Goal: Task Accomplishment & Management: Manage account settings

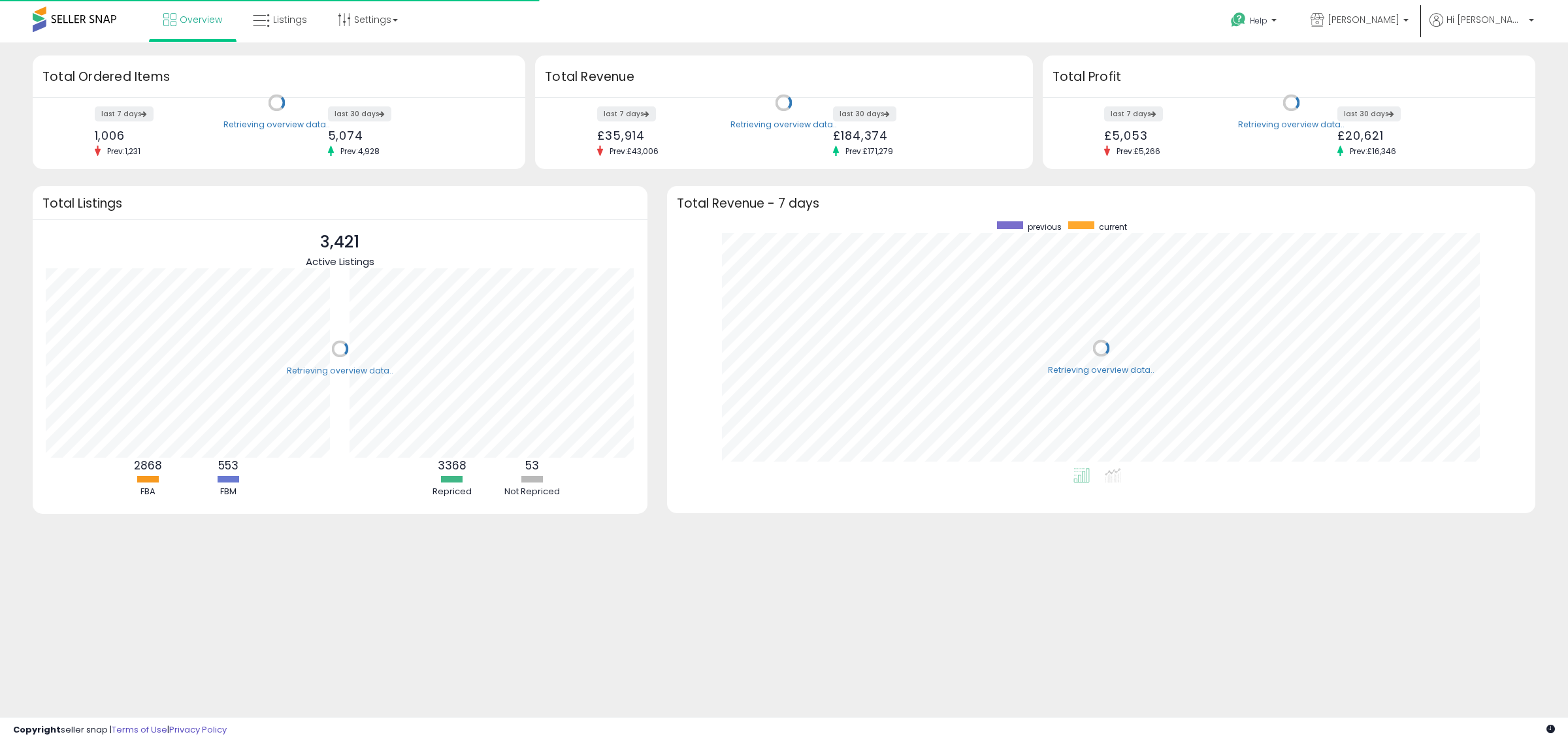
scroll to position [247, 843]
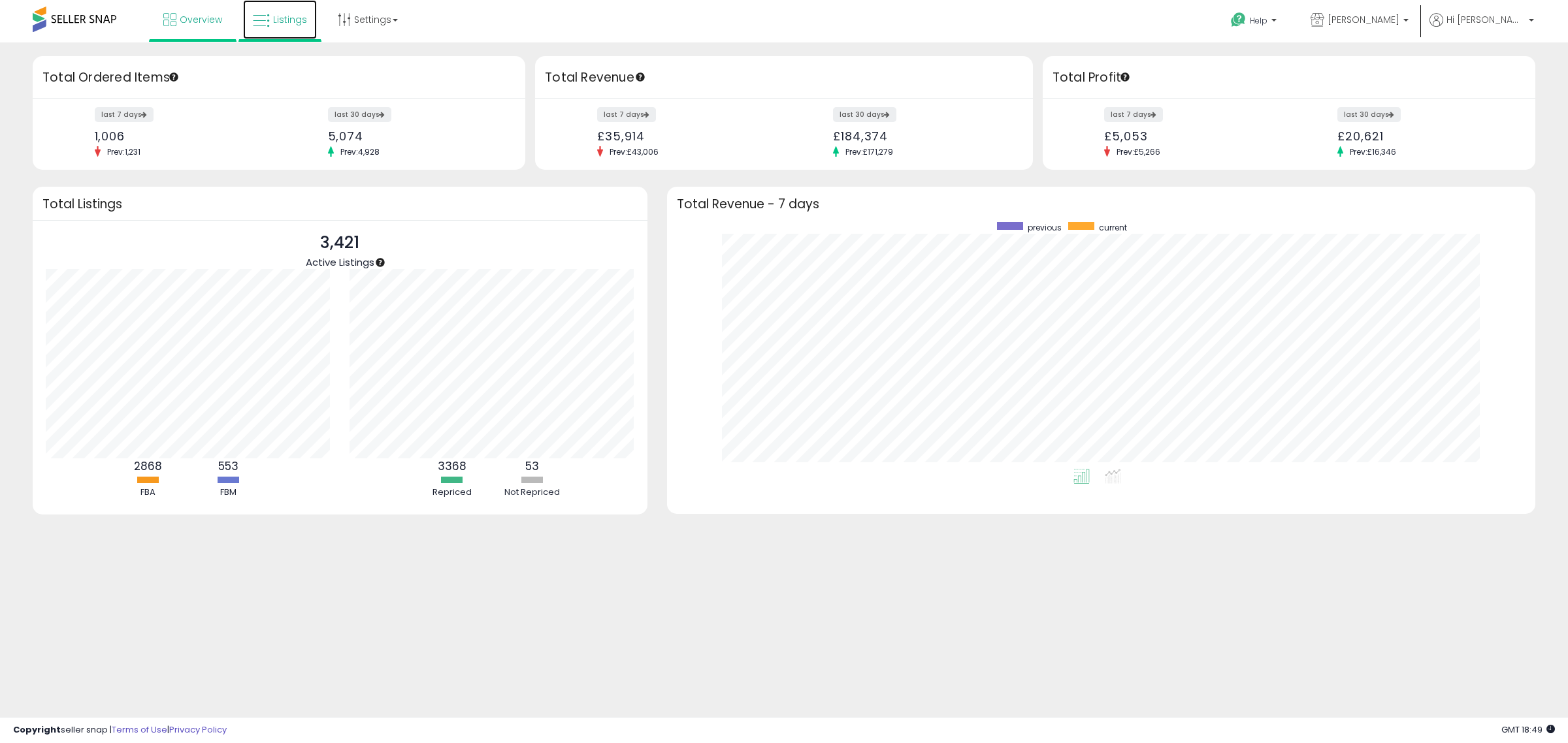
click at [273, 19] on span "Listings" at bounding box center [290, 20] width 34 height 13
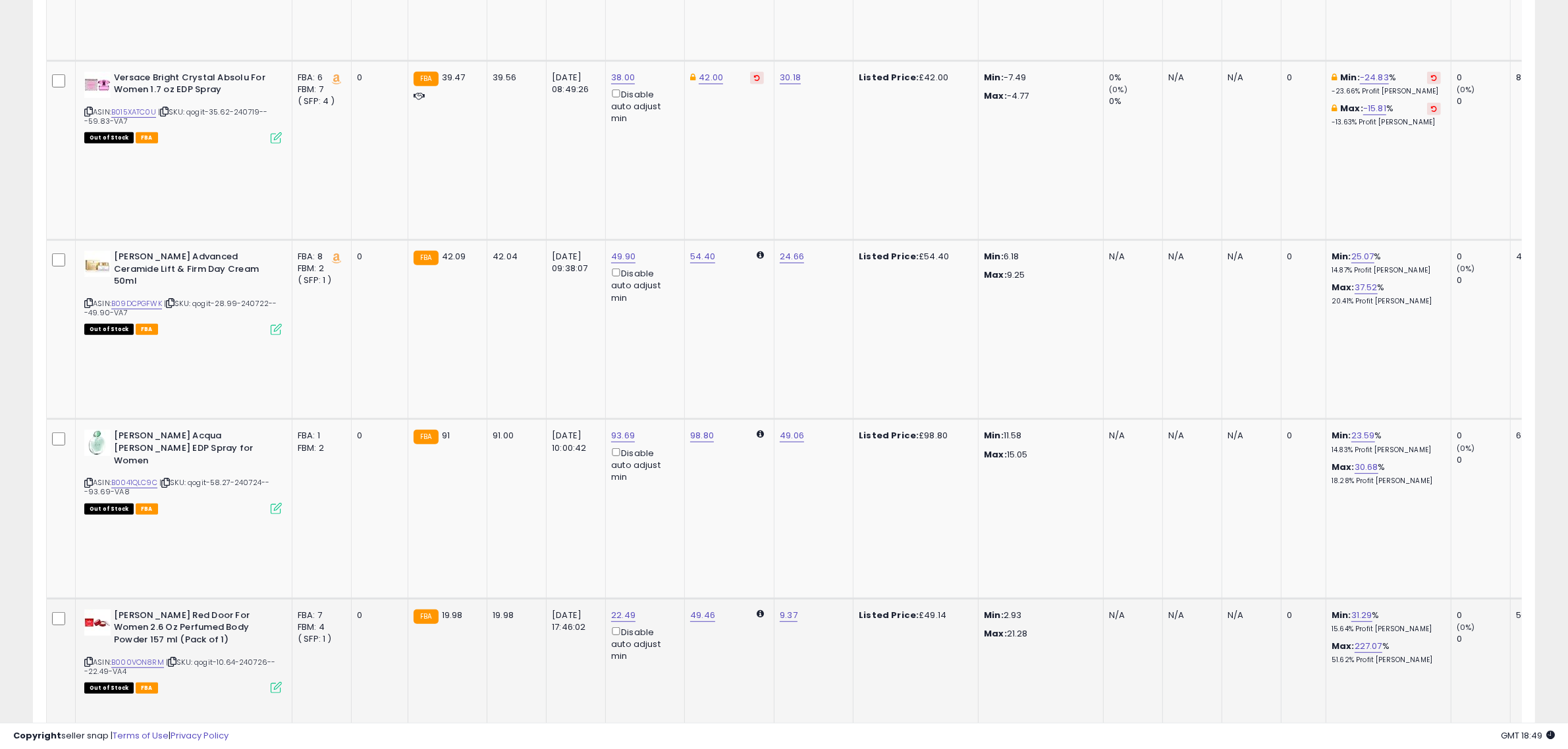
scroll to position [329, 0]
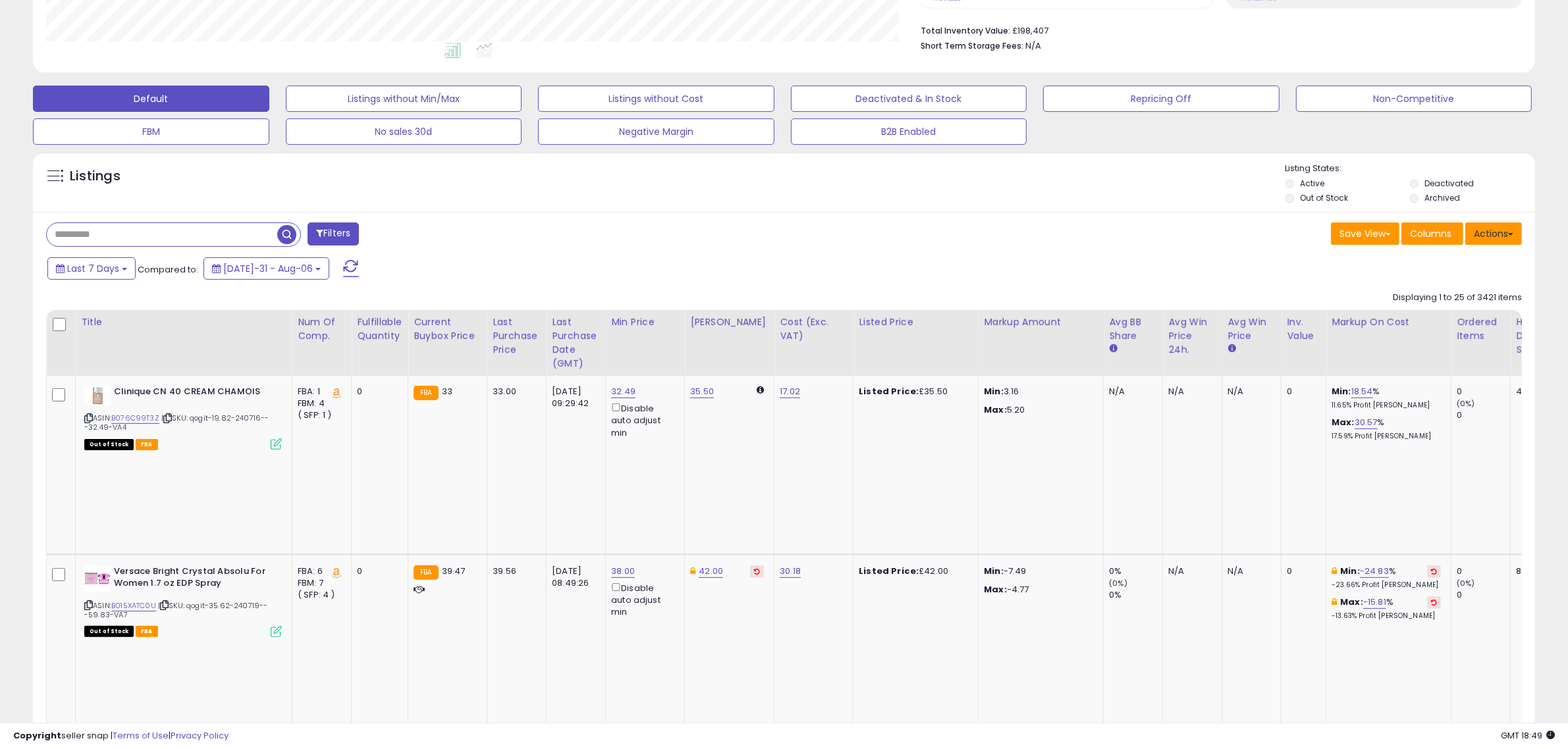
click at [1506, 238] on button "Actions" at bounding box center [1493, 234] width 56 height 23
click at [1440, 320] on link "Export All Columns" at bounding box center [1439, 317] width 144 height 20
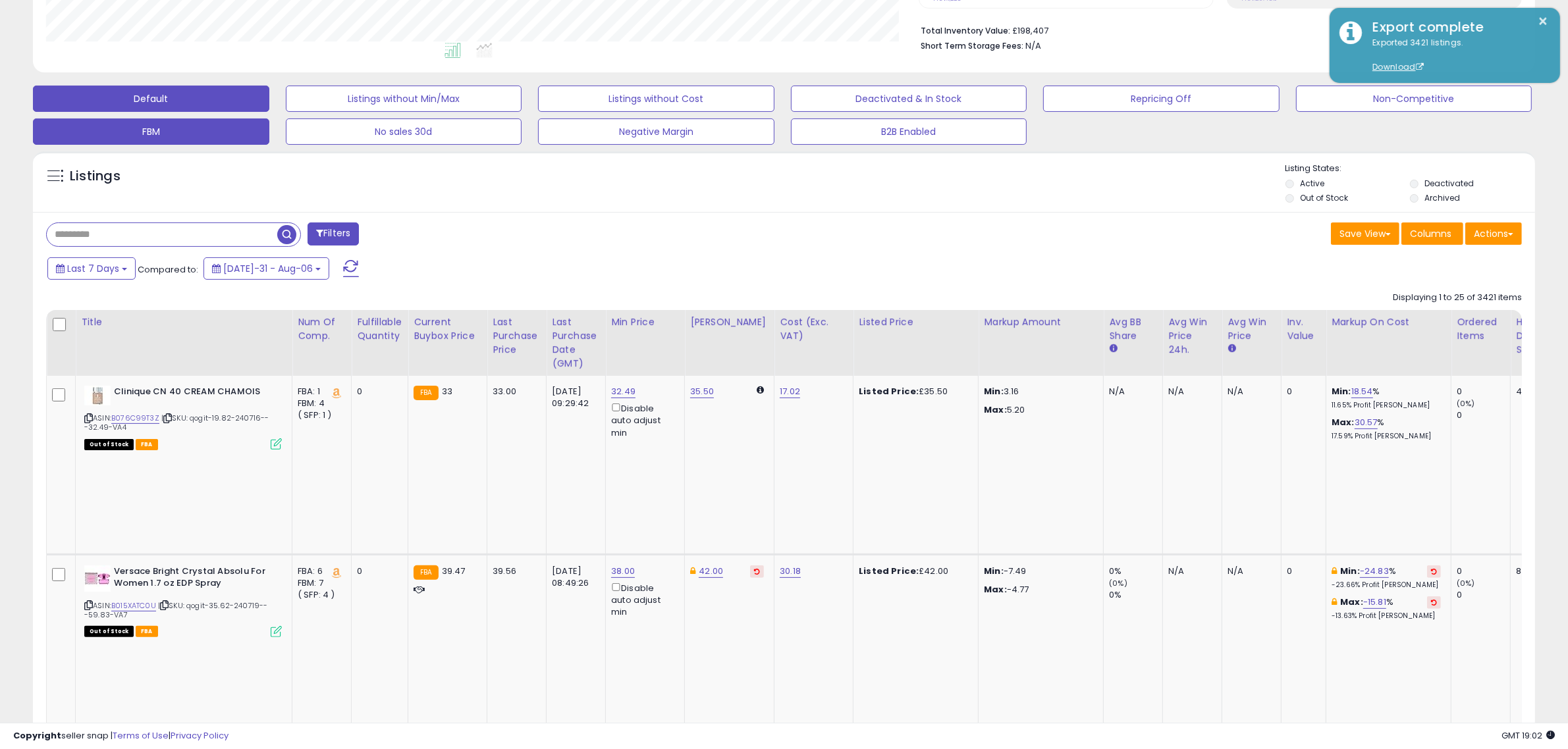
click at [286, 112] on button "FBM" at bounding box center [404, 99] width 236 height 26
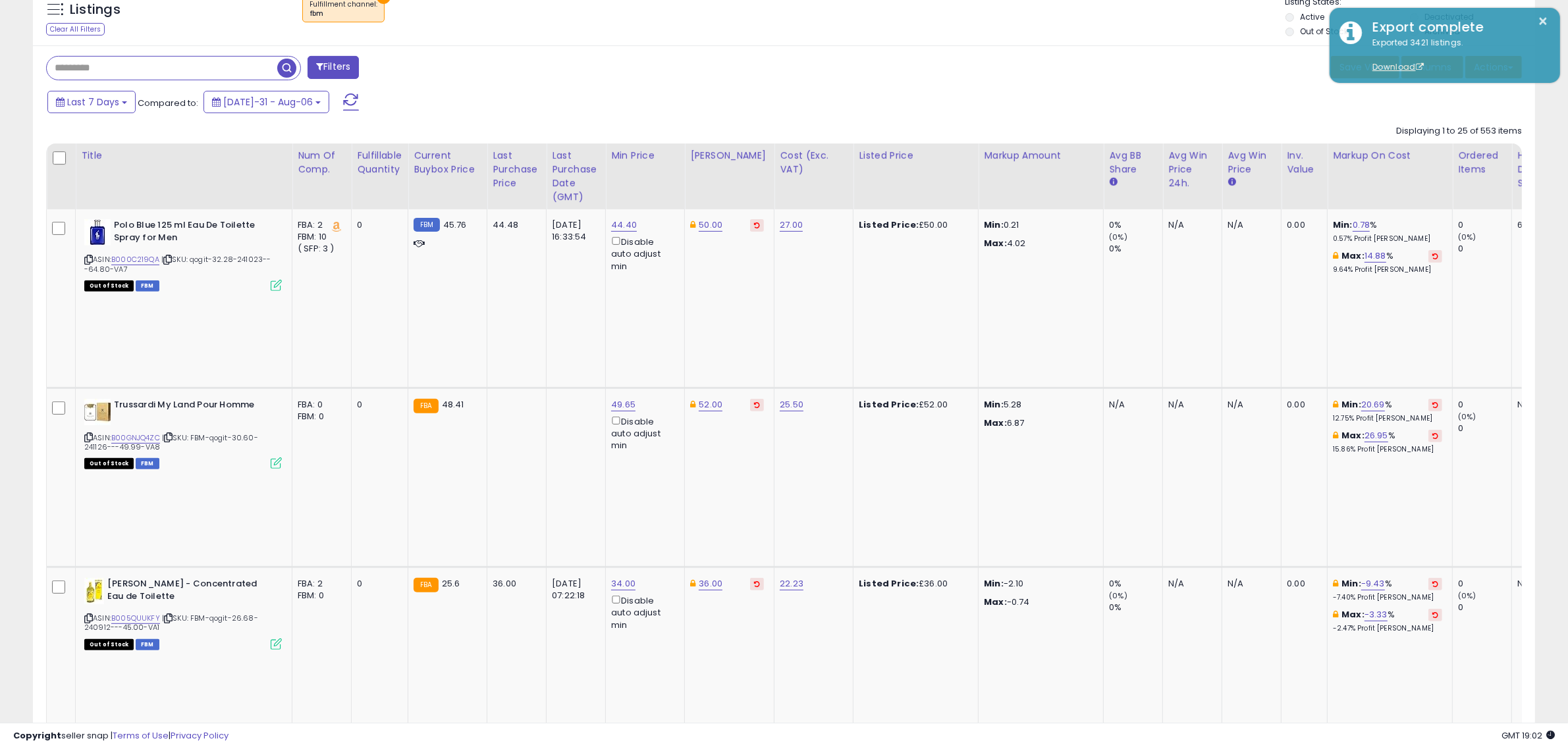
scroll to position [0, 520]
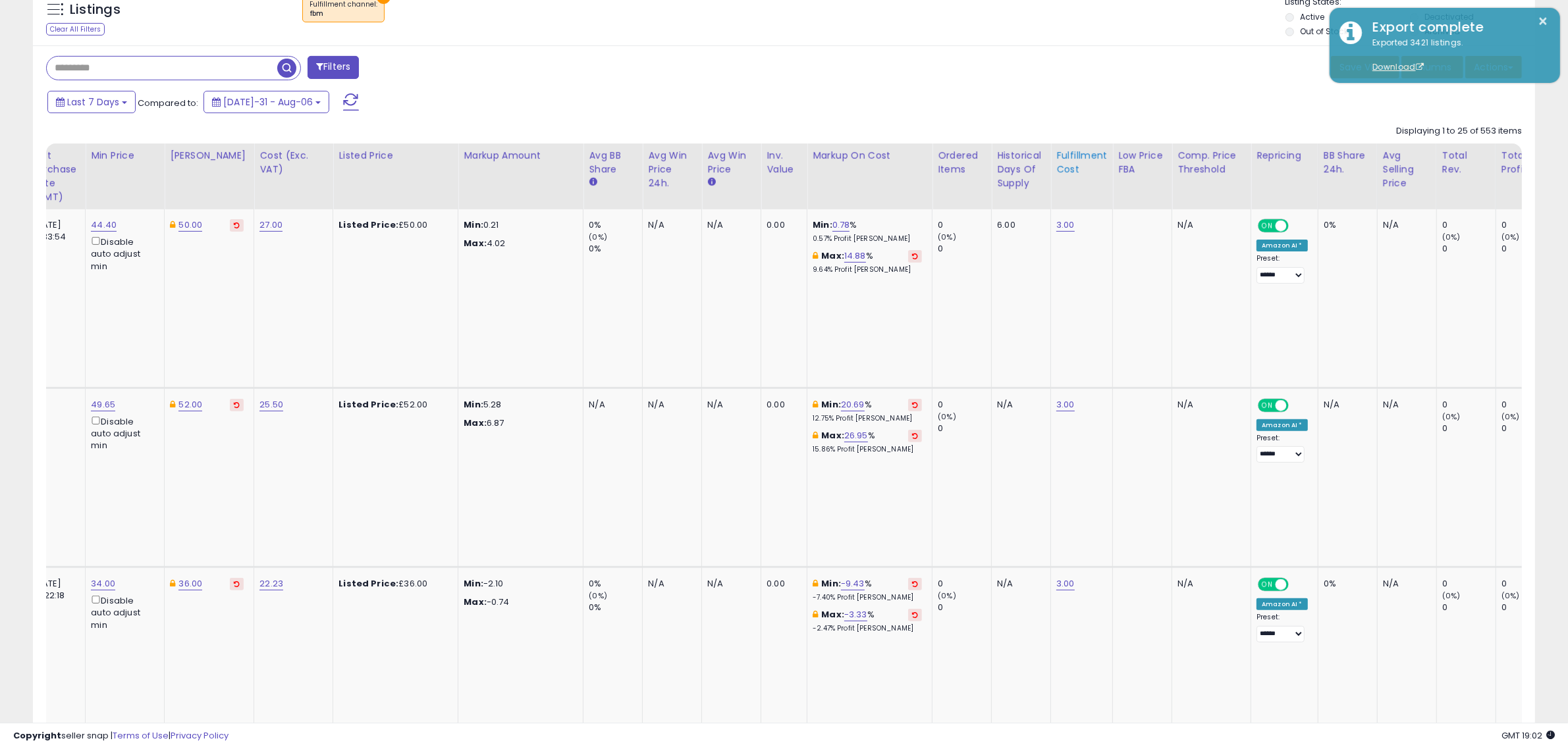
click at [1067, 167] on div "Fulfillment Cost" at bounding box center [1081, 162] width 50 height 28
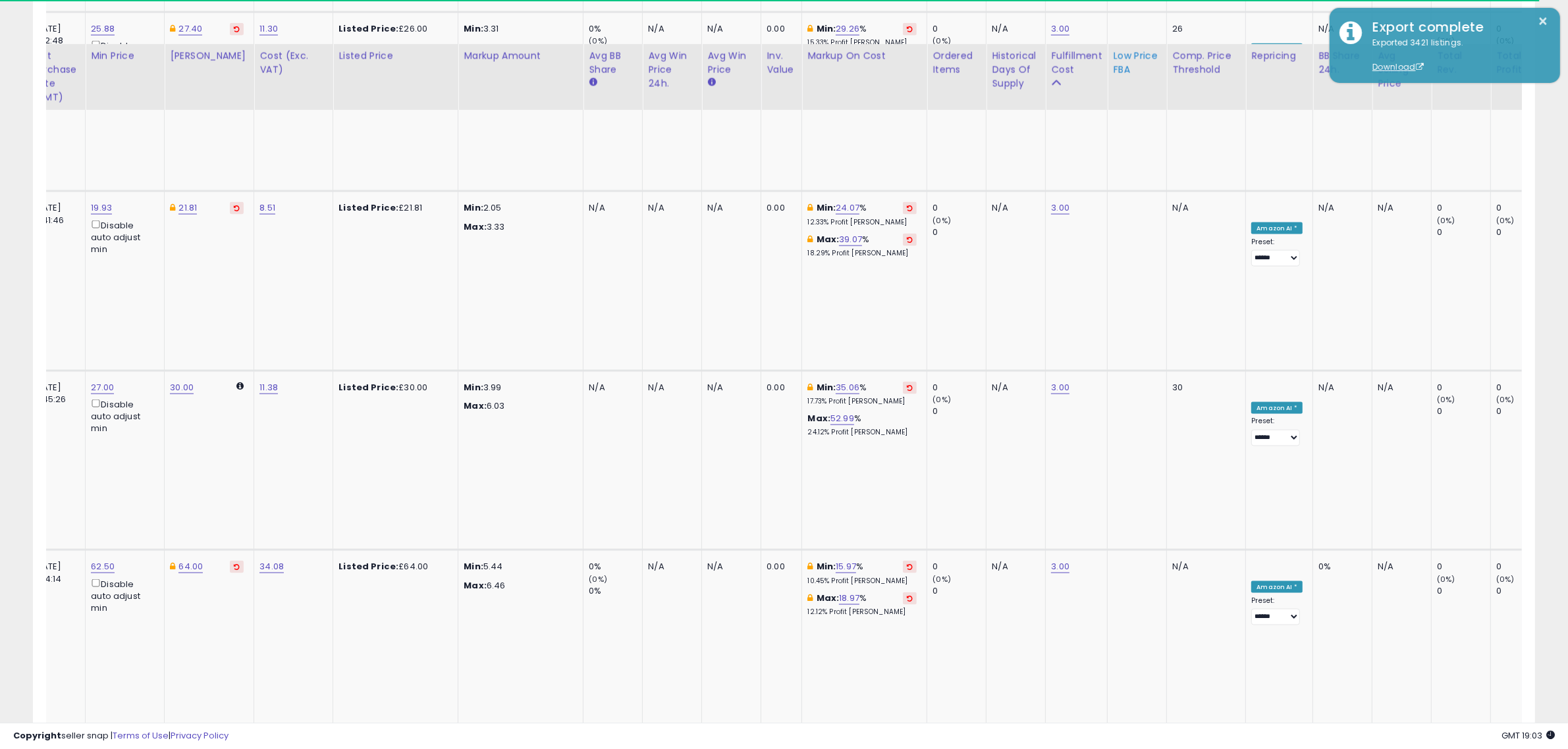
scroll to position [2388, 0]
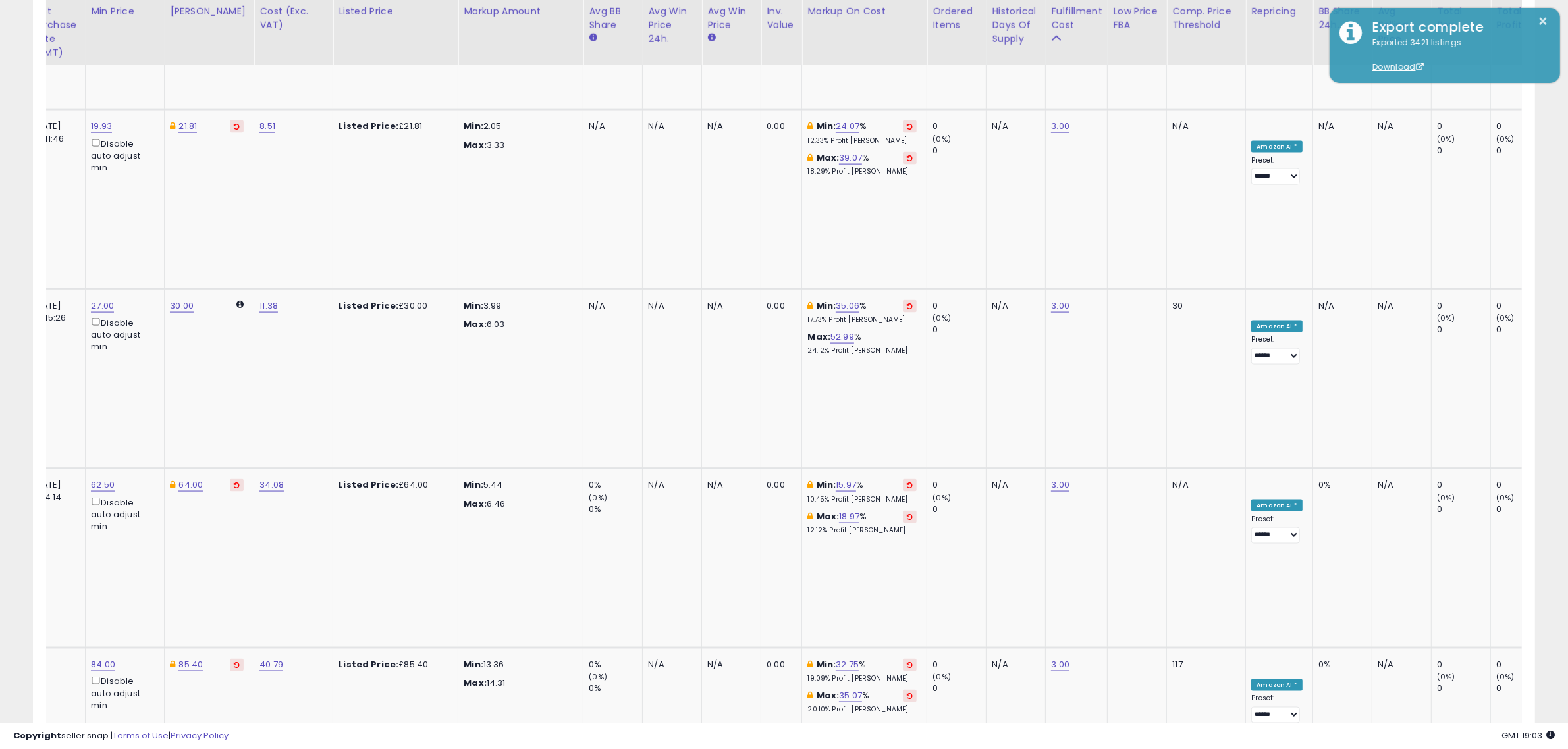
select select "**"
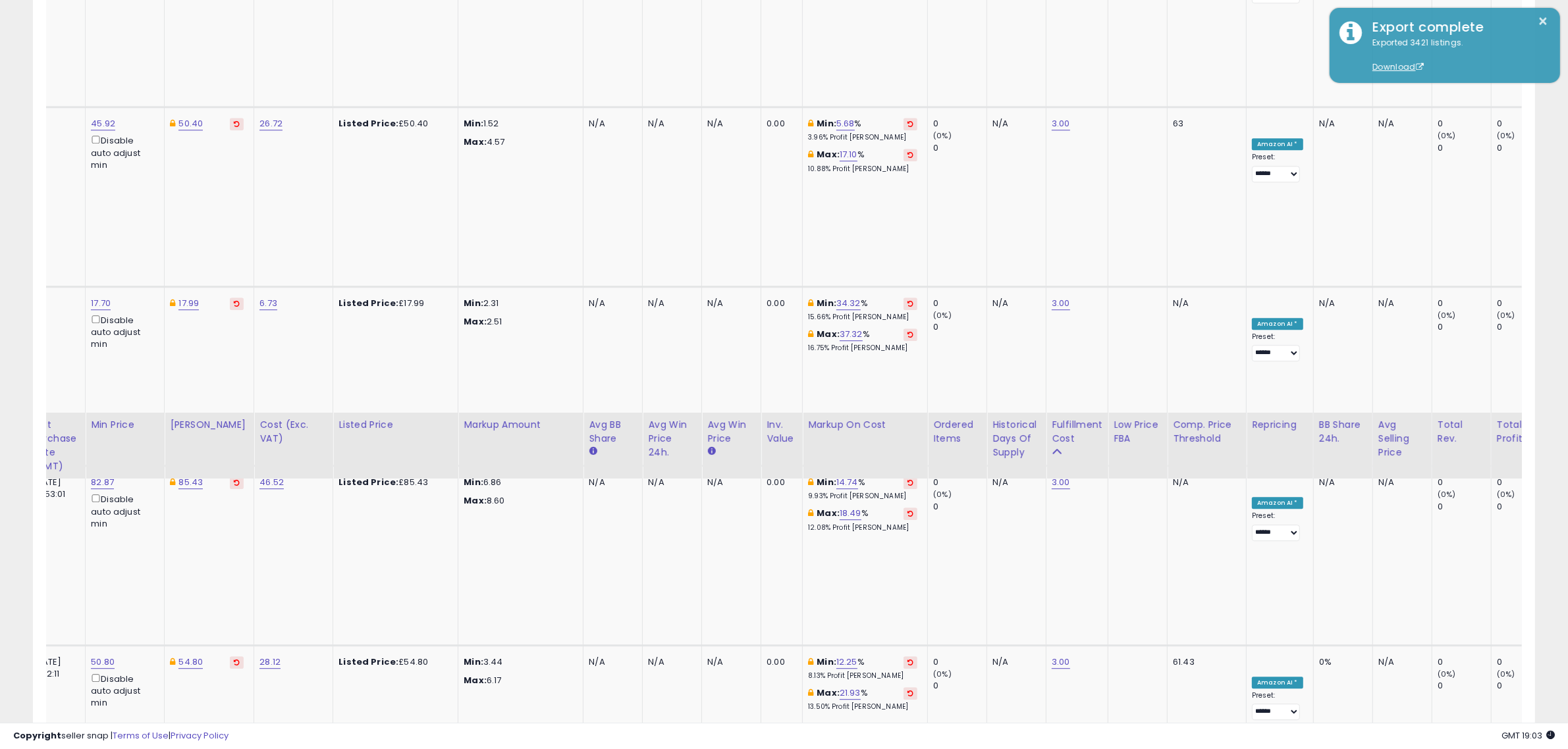
scroll to position [4778, 0]
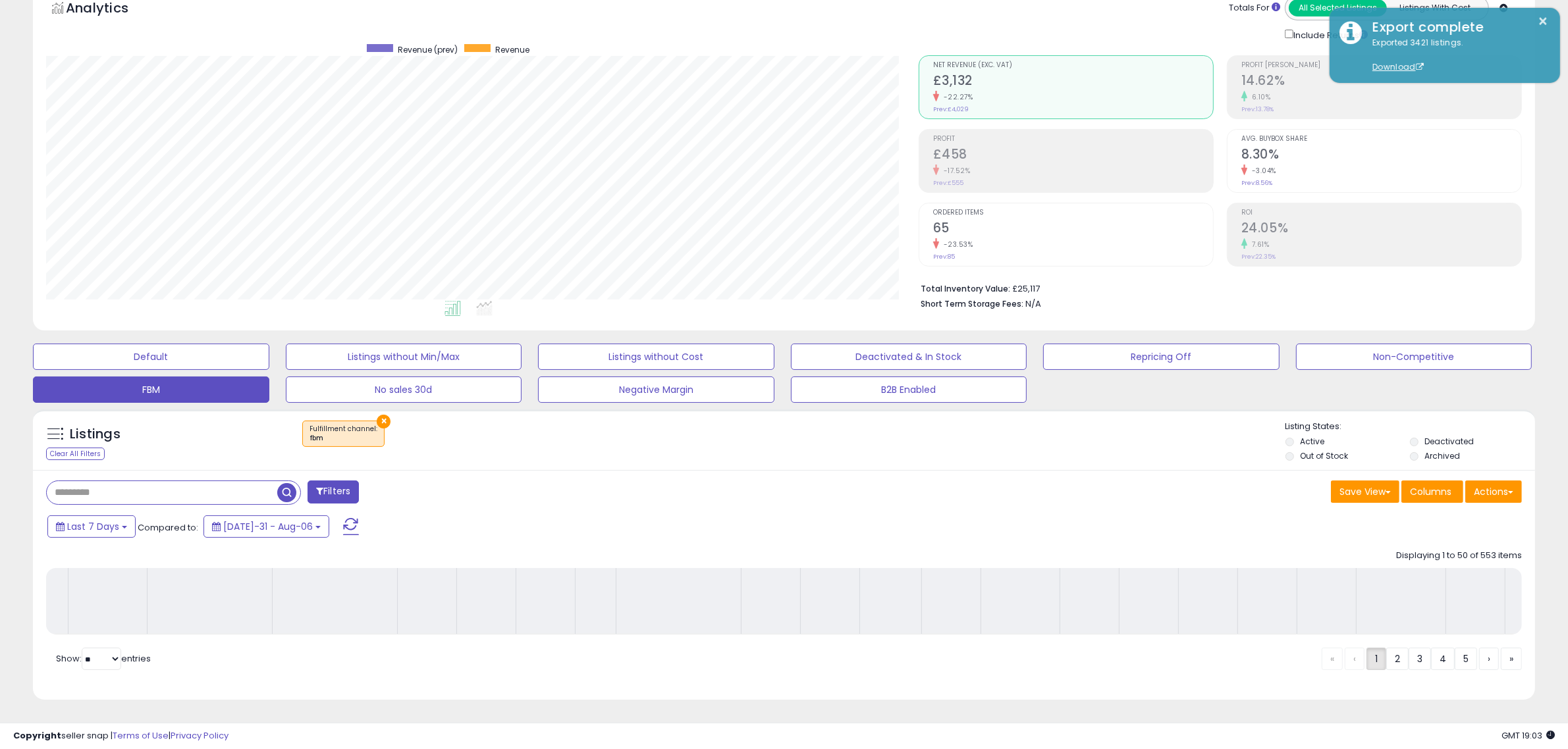
scroll to position [84, 0]
click at [1542, 22] on button "×" at bounding box center [1543, 22] width 11 height 17
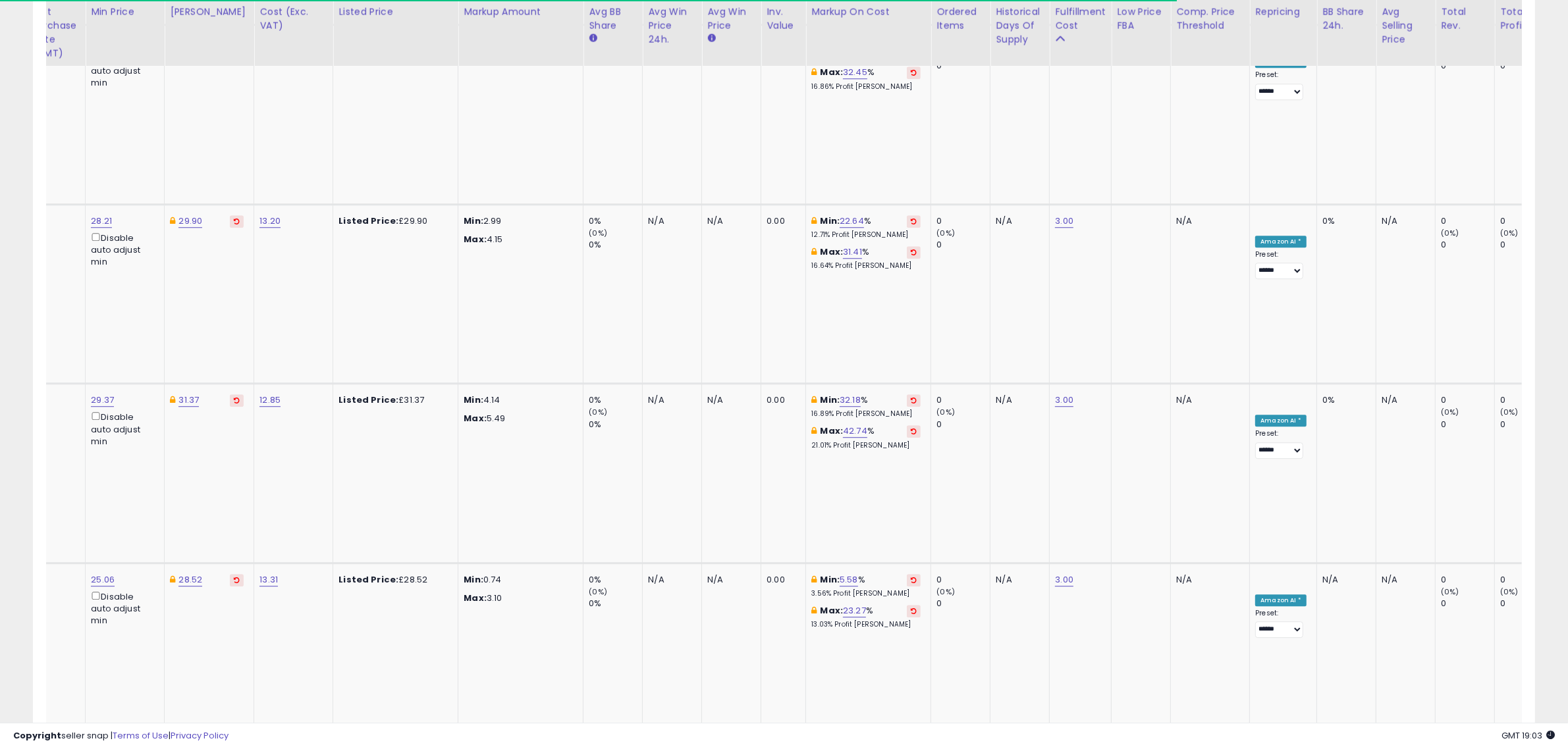
scroll to position [4750, 0]
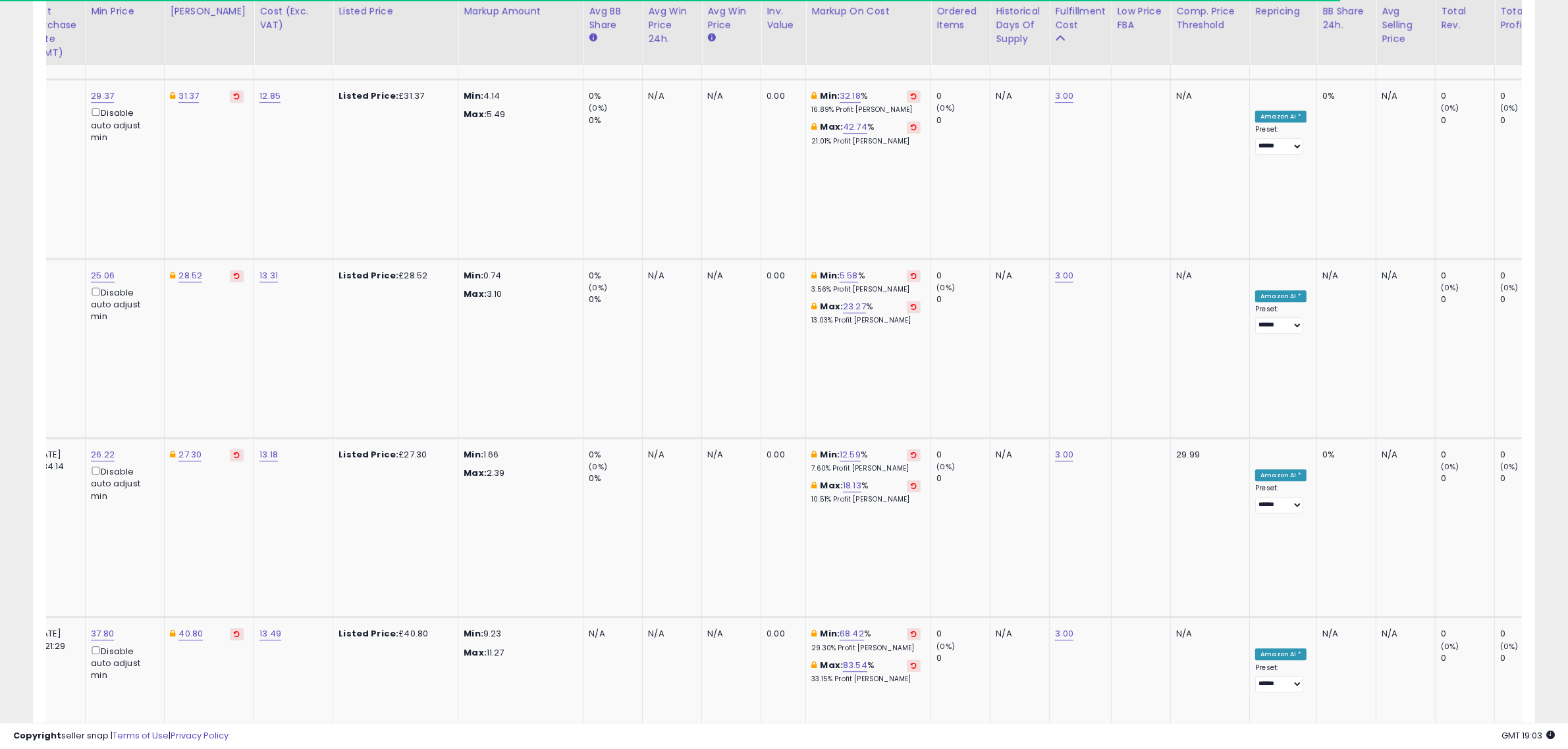
drag, startPoint x: 1463, startPoint y: 659, endPoint x: 1245, endPoint y: 359, distance: 370.8
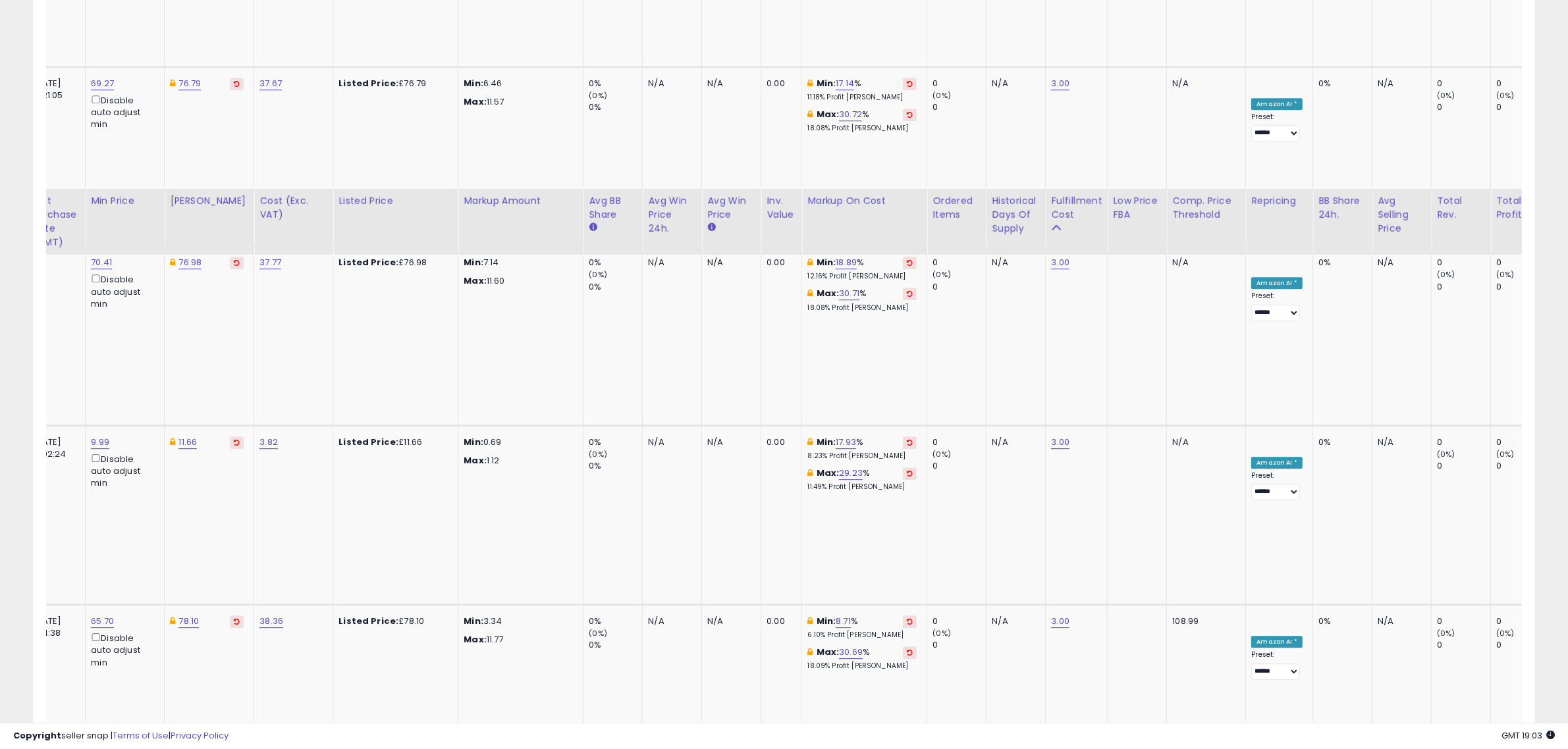
scroll to position [4773, 0]
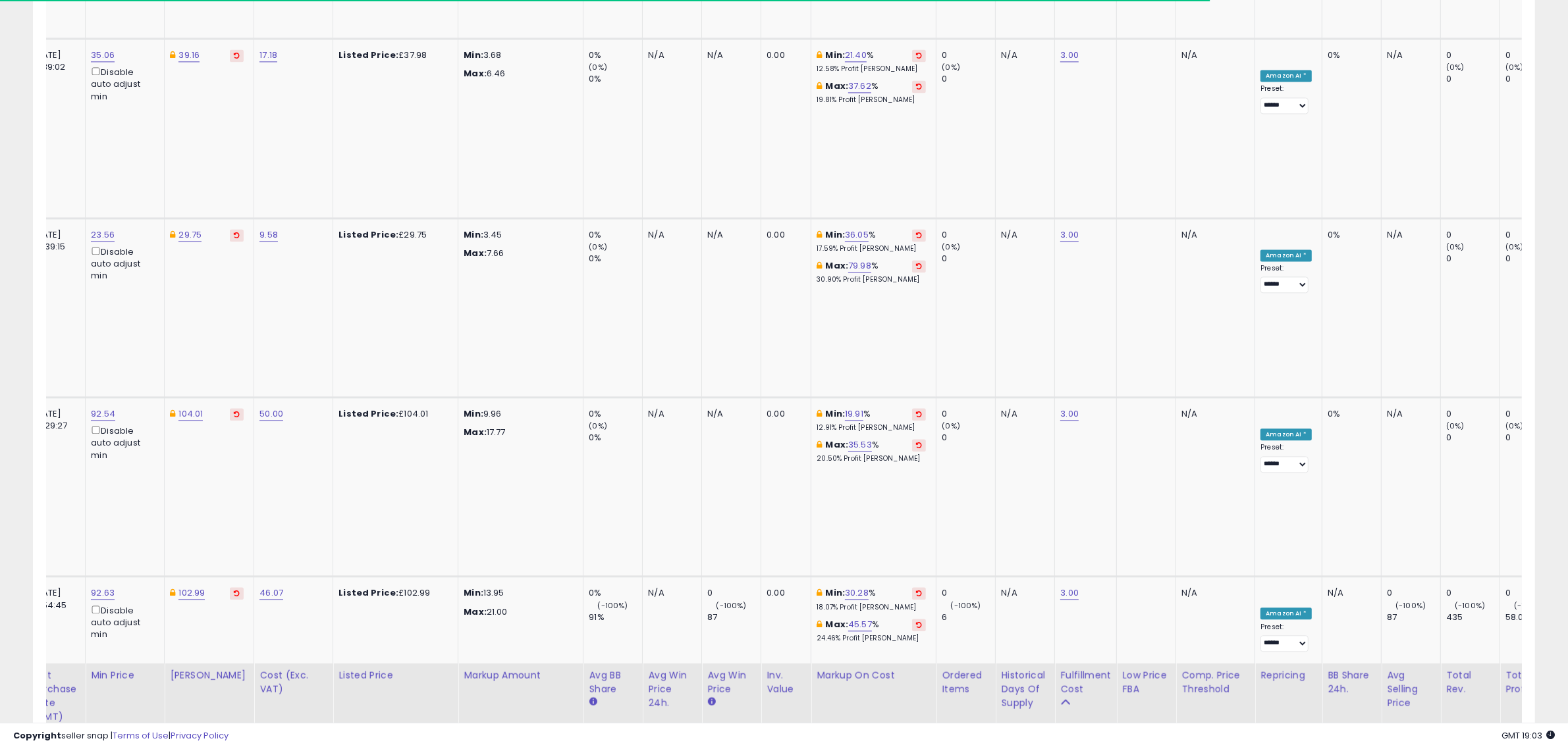
scroll to position [4899, 0]
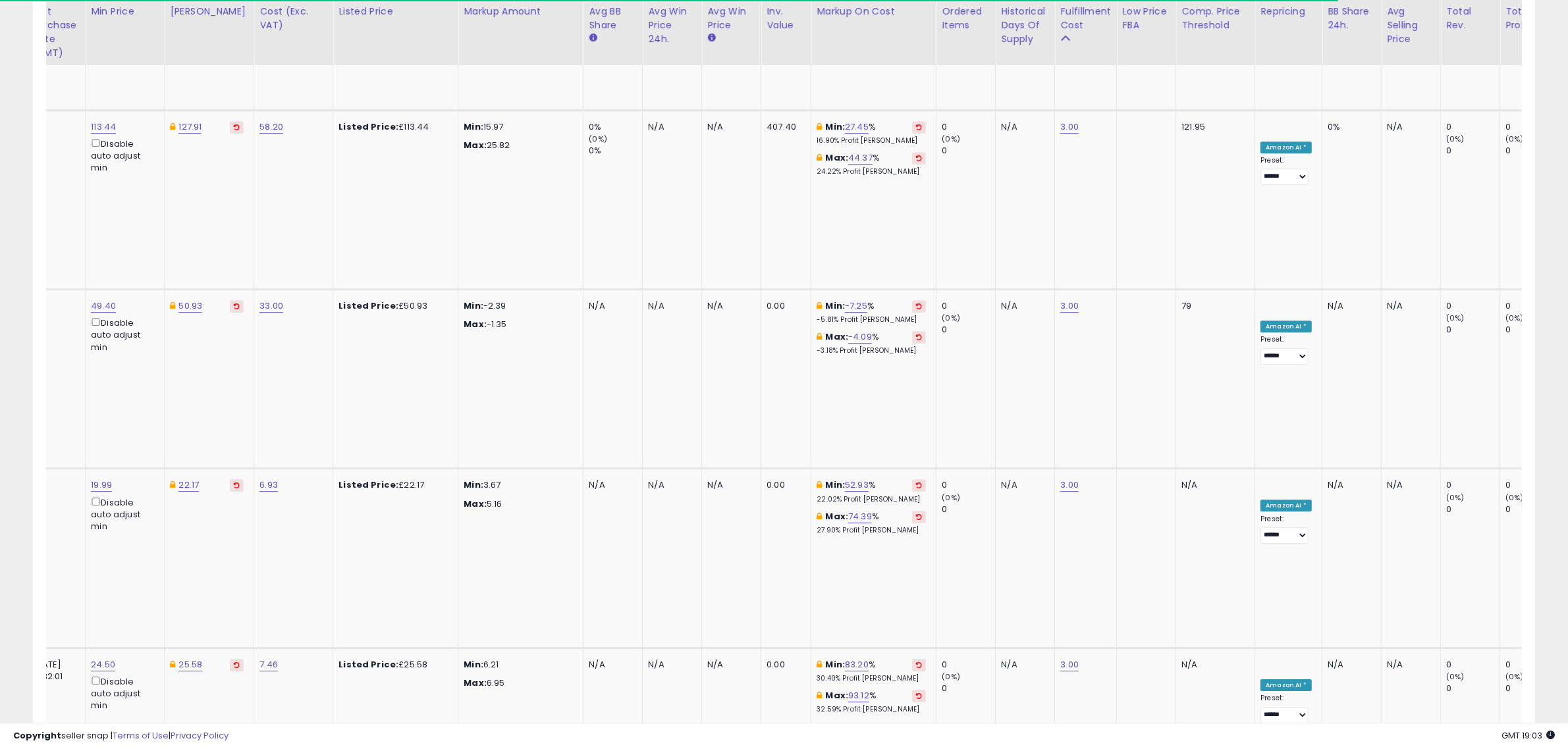
drag, startPoint x: 1460, startPoint y: 666, endPoint x: 1480, endPoint y: 673, distance: 21.2
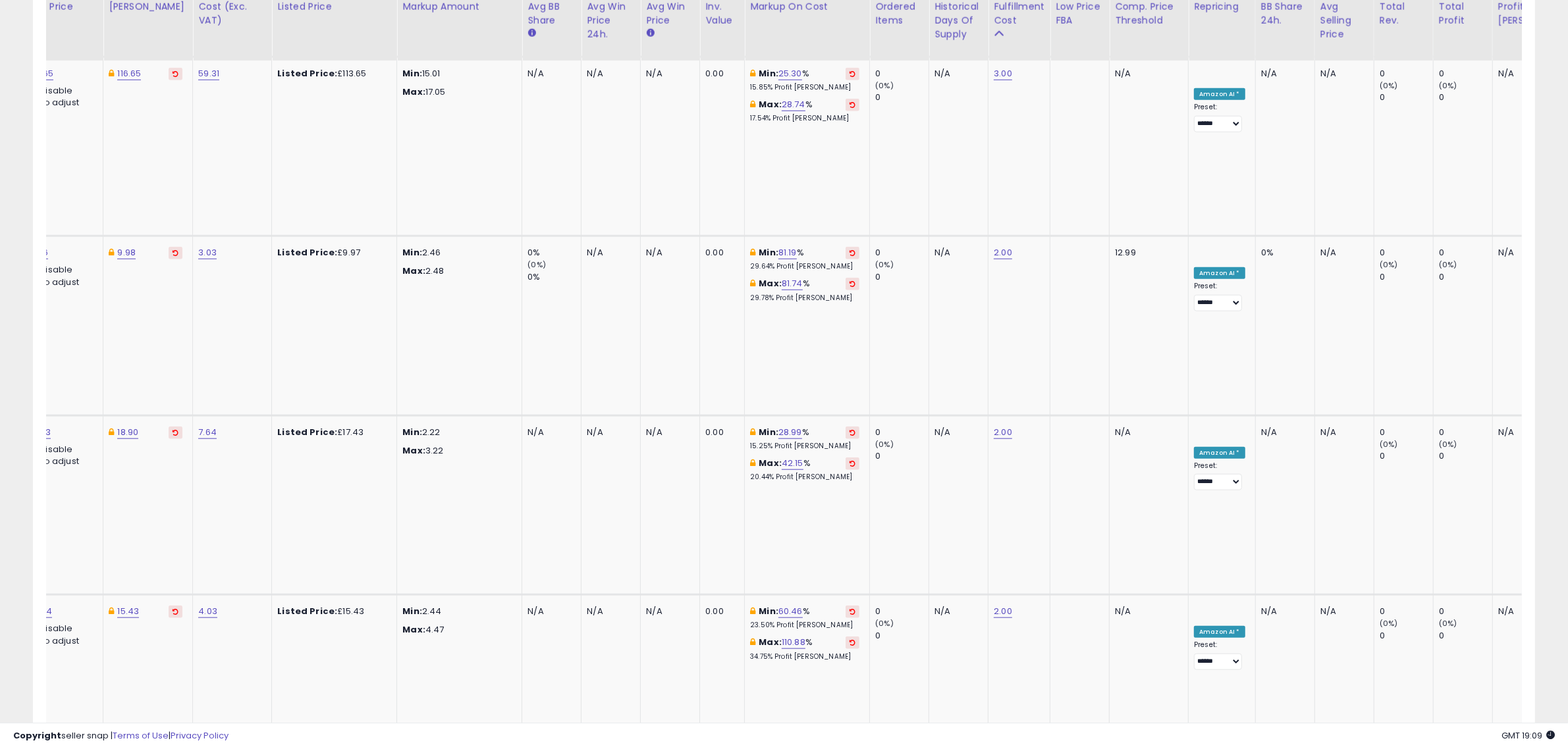
scroll to position [1282, 0]
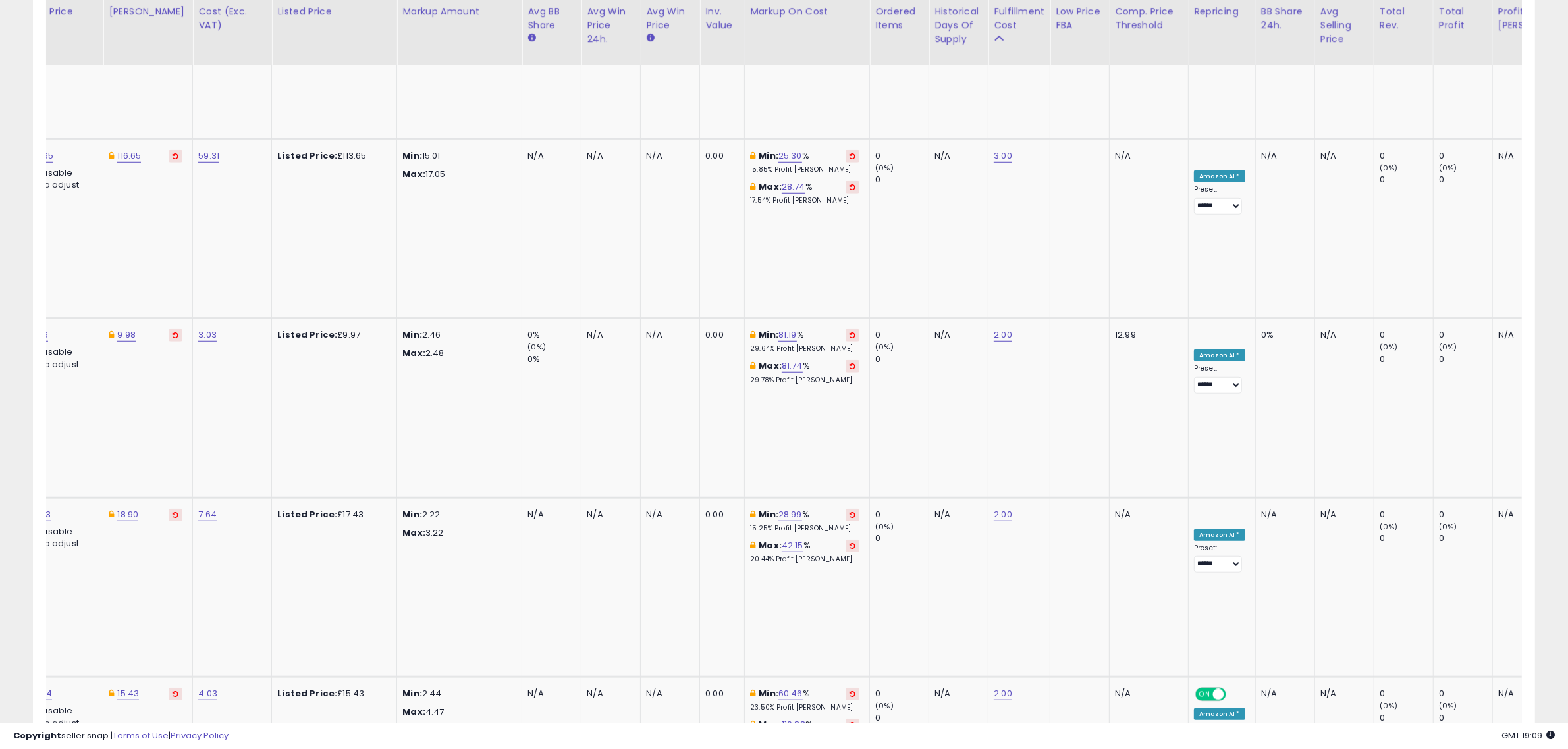
type input "*"
click at [1037, 314] on button "submit" at bounding box center [1026, 311] width 23 height 20
type input "*"
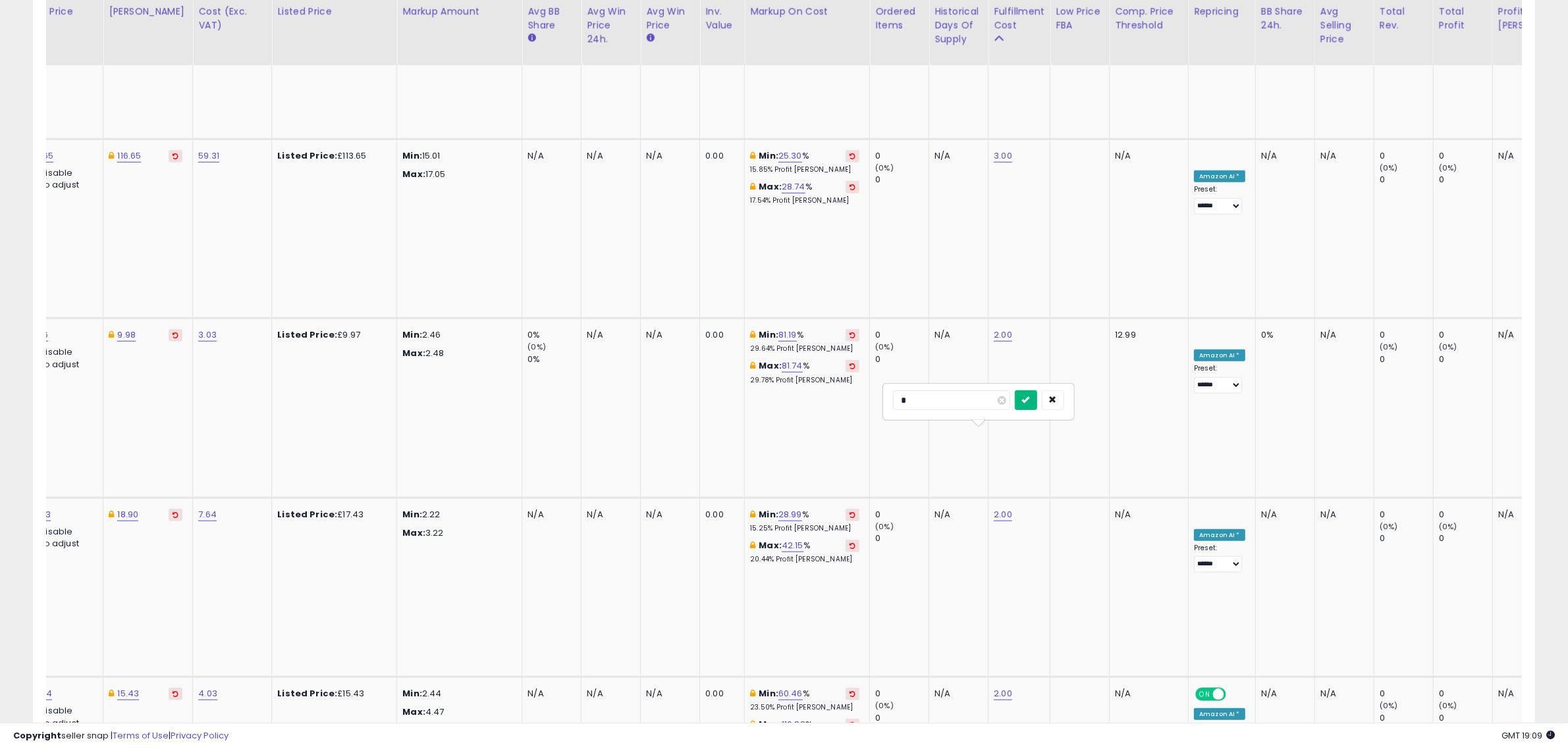
click at [1037, 402] on button "submit" at bounding box center [1026, 400] width 23 height 20
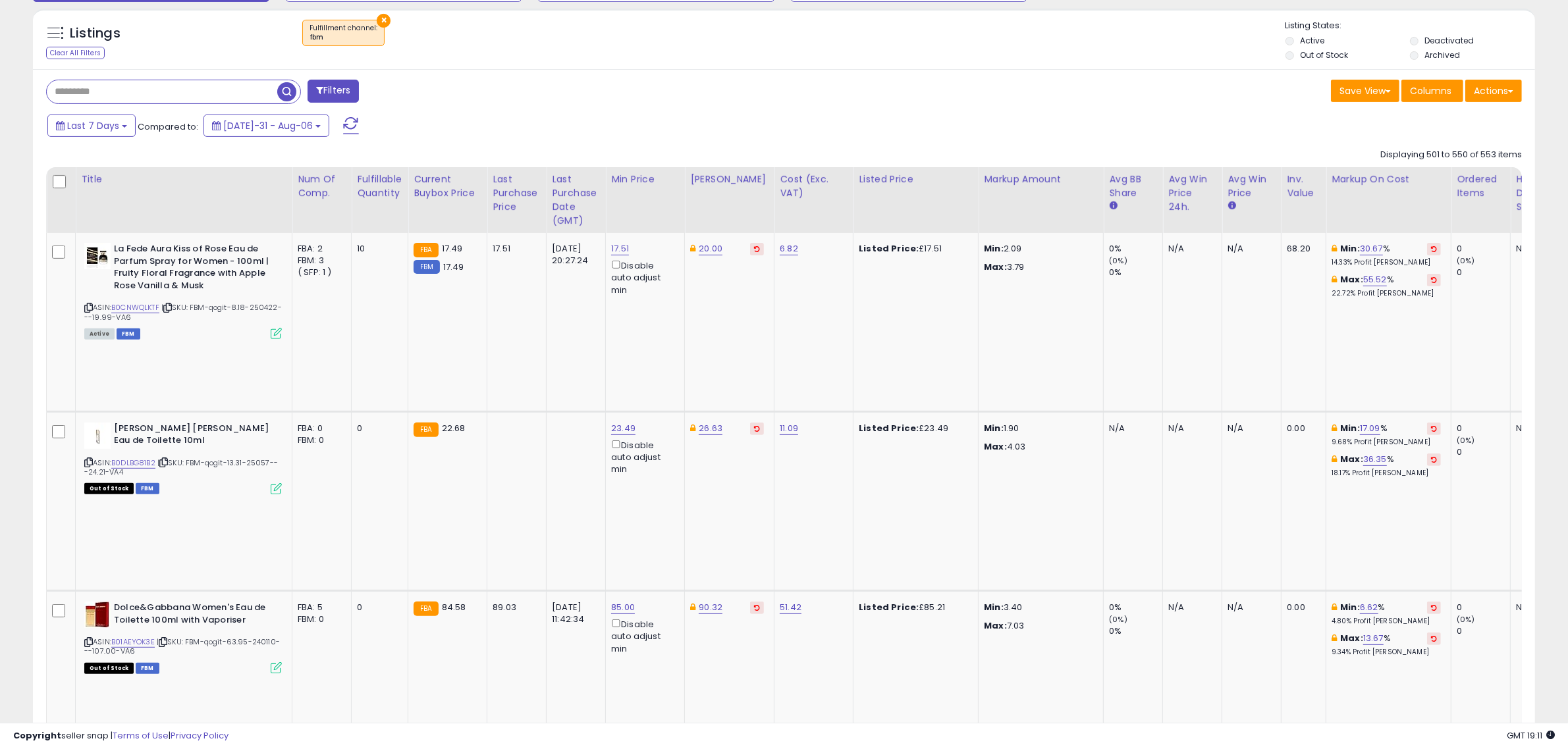
scroll to position [61, 0]
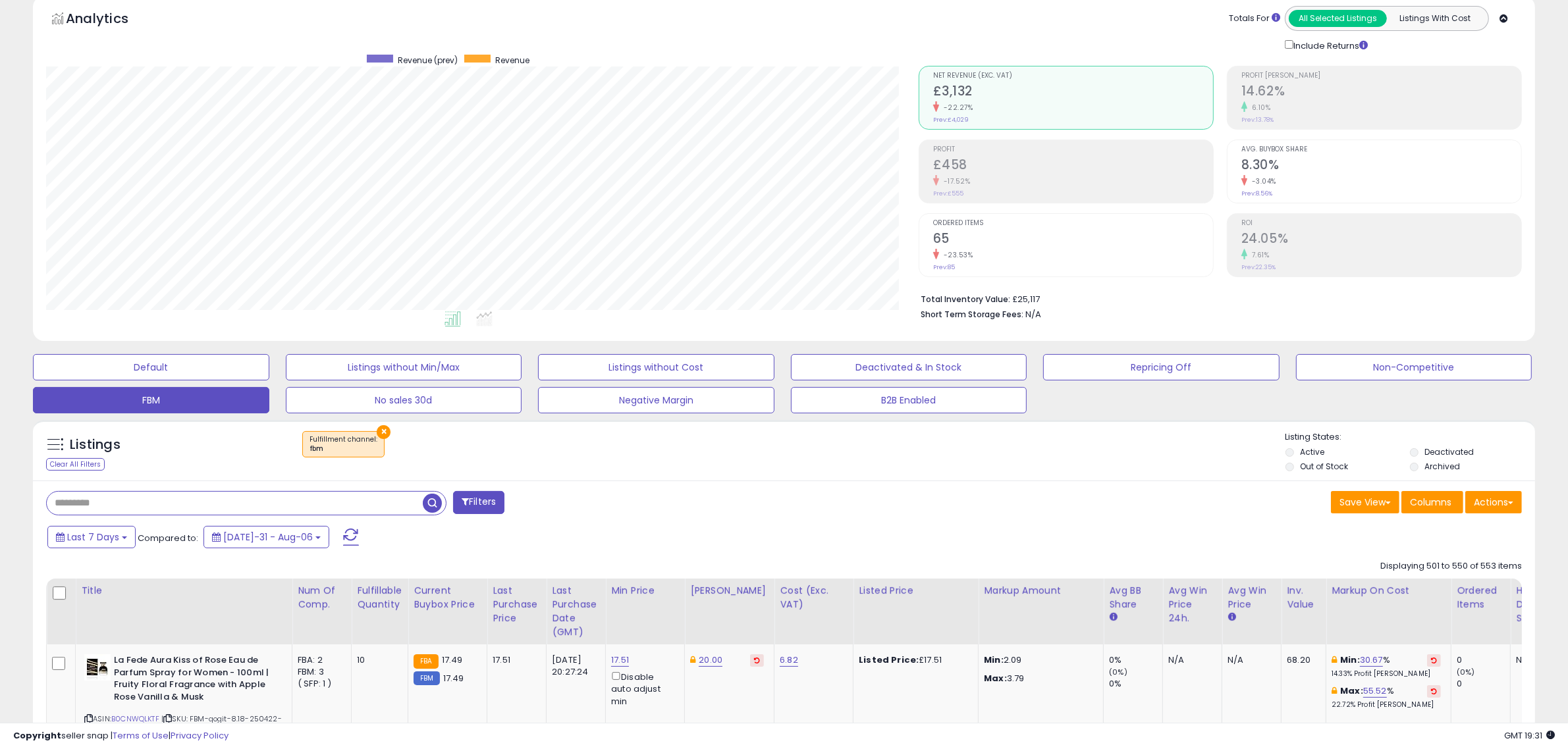
click at [139, 507] on input "text" at bounding box center [235, 503] width 376 height 23
type input "*********"
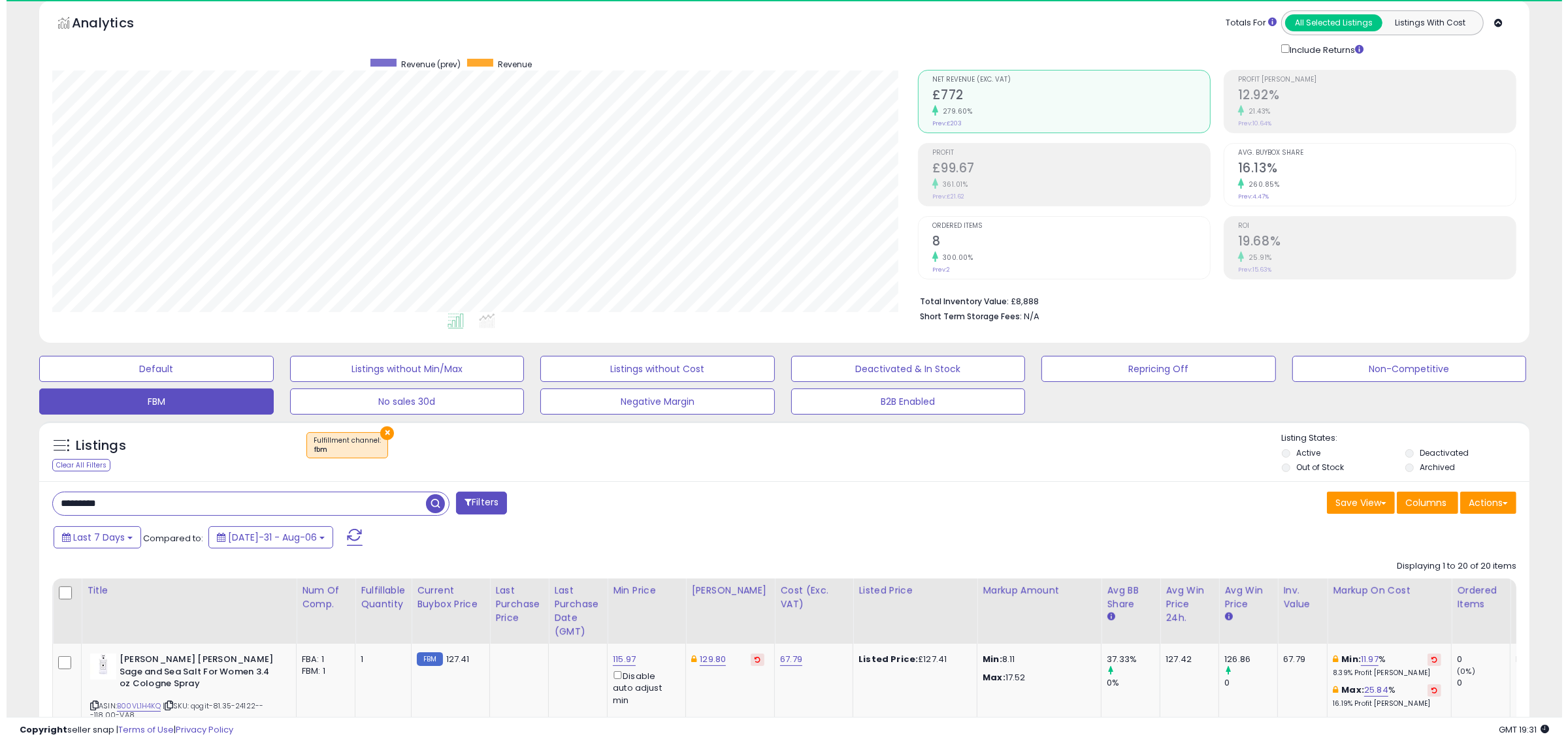
scroll to position [268, 866]
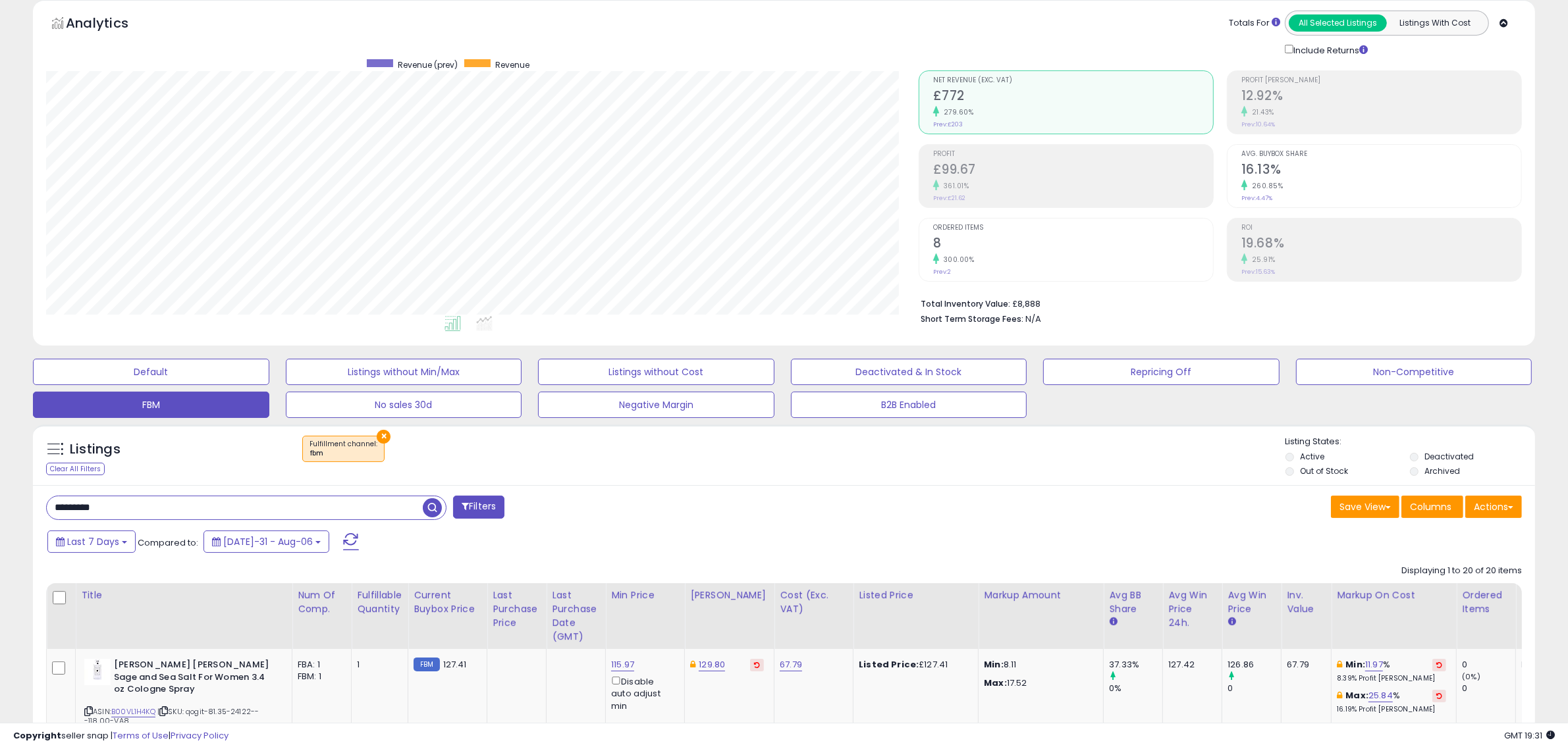
click at [381, 436] on button "×" at bounding box center [384, 437] width 14 height 14
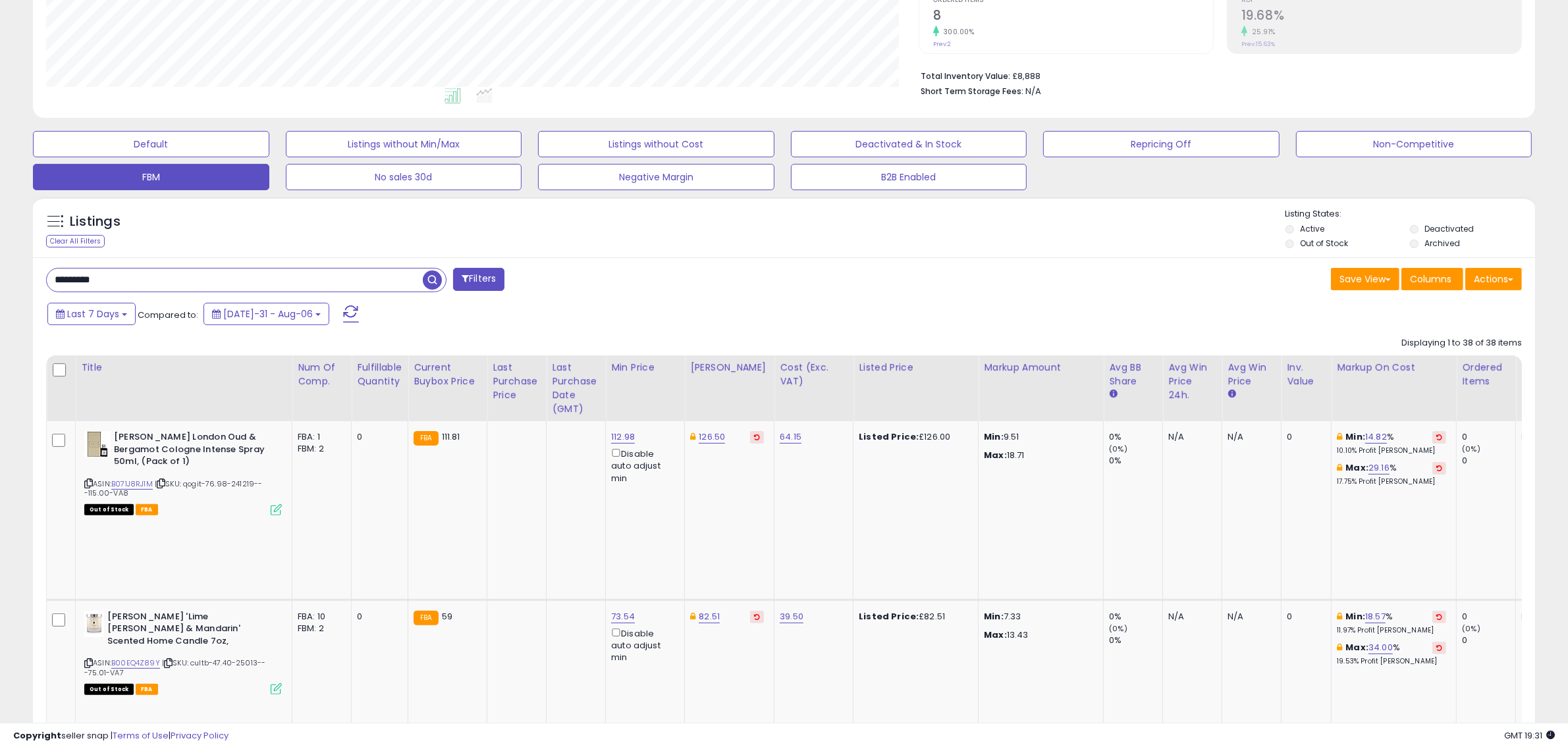
scroll to position [385, 0]
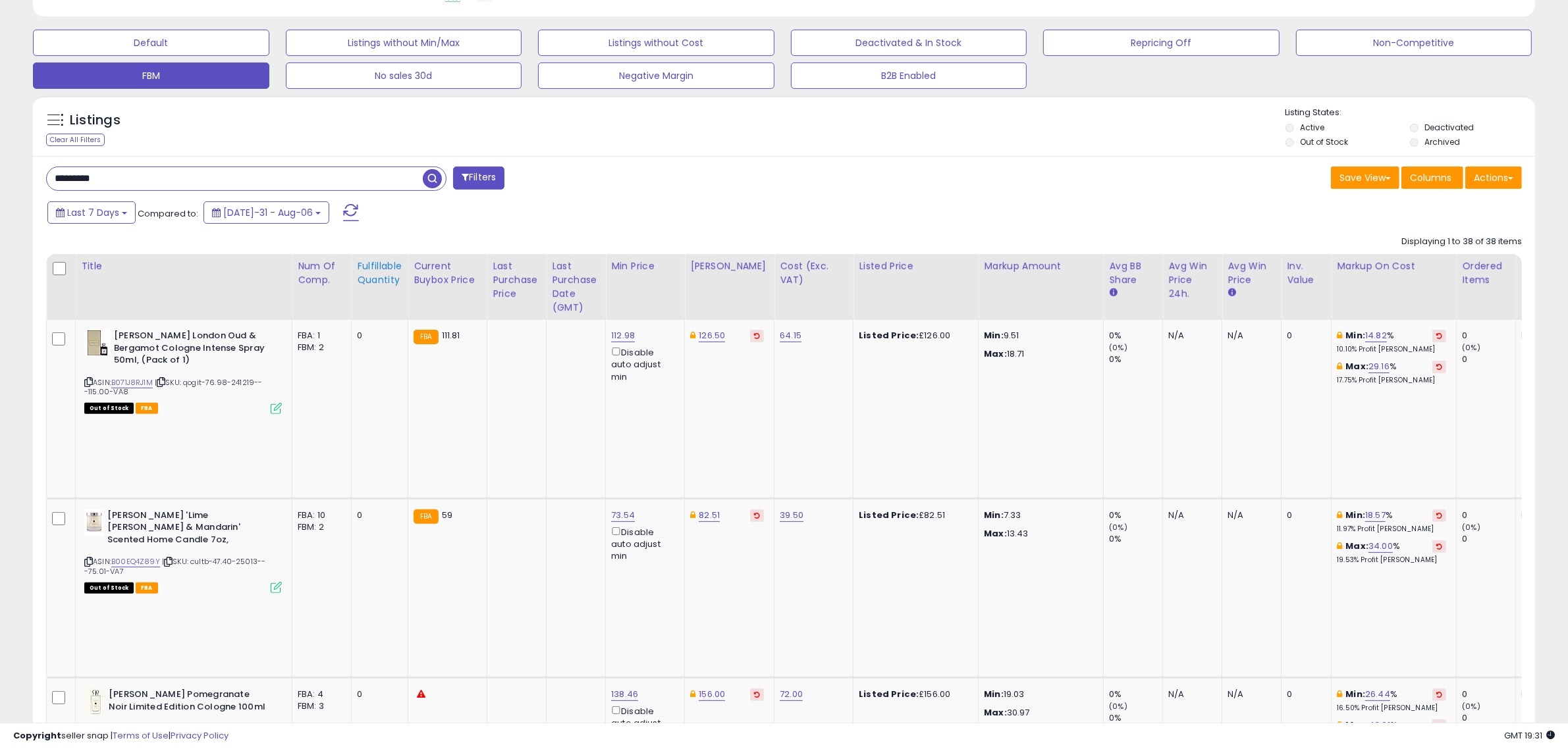
click at [373, 278] on div "Fulfillable Quantity" at bounding box center [380, 273] width 45 height 28
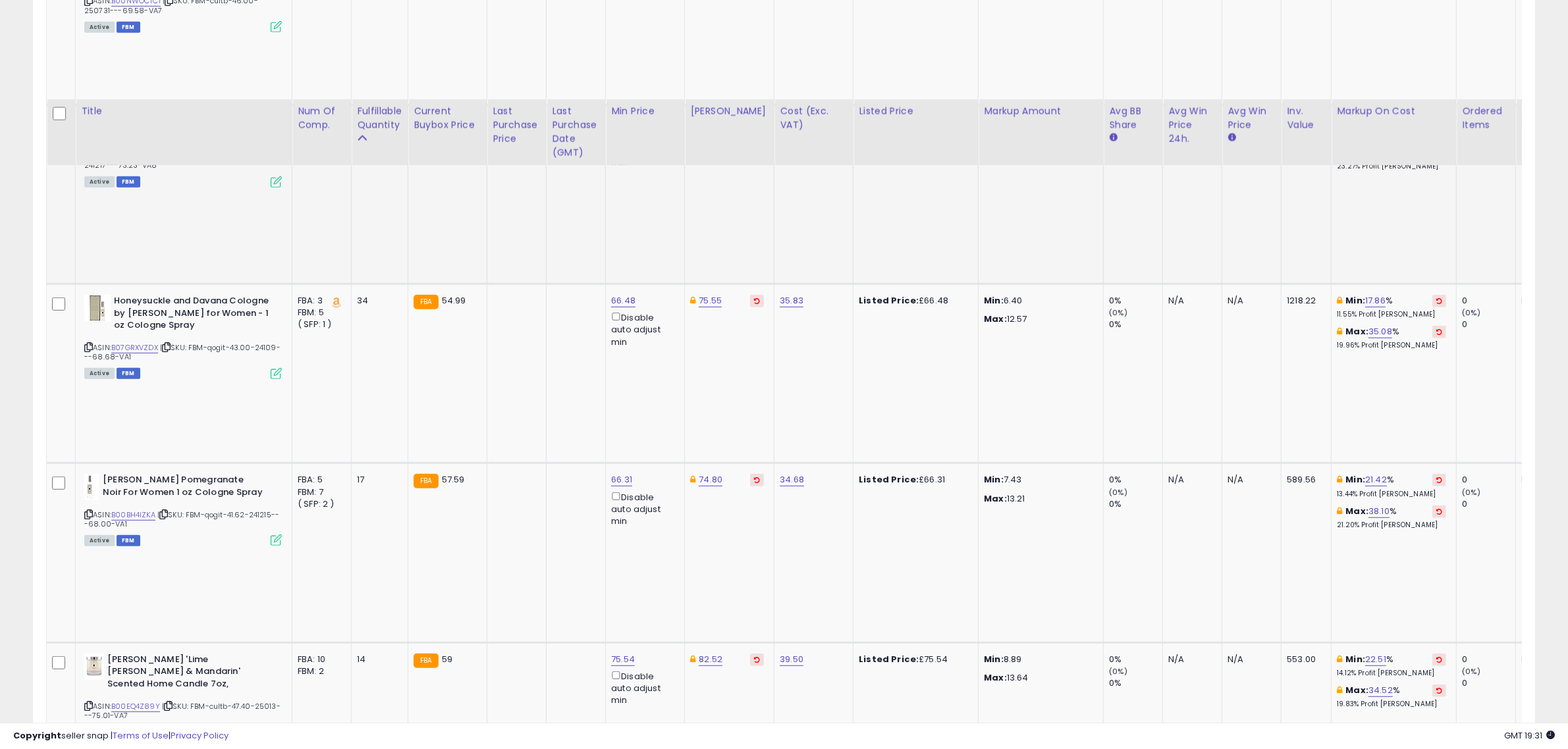
scroll to position [879, 0]
